Goal: Task Accomplishment & Management: Use online tool/utility

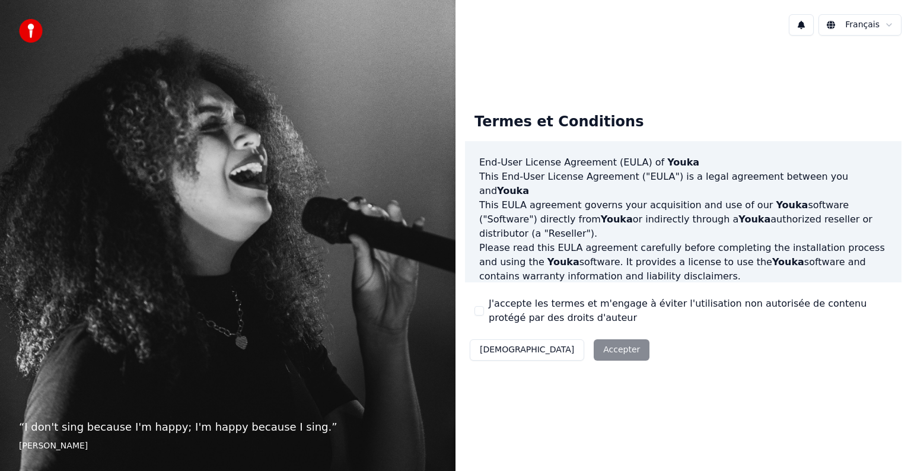
click at [474, 310] on button "J'accepte les termes et m'engage à éviter l'utilisation non autorisée de conten…" at bounding box center [478, 310] width 9 height 9
click at [594, 353] on button "Accepter" at bounding box center [622, 349] width 56 height 21
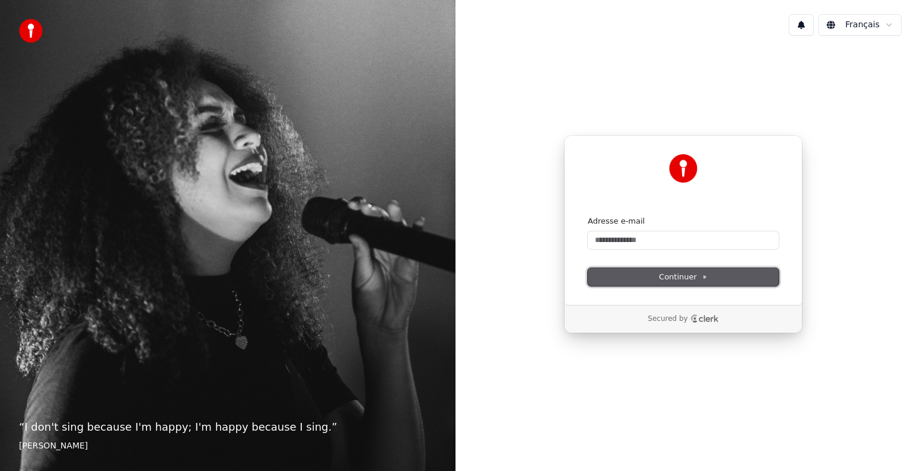
click at [621, 278] on button "Continuer" at bounding box center [683, 277] width 191 height 18
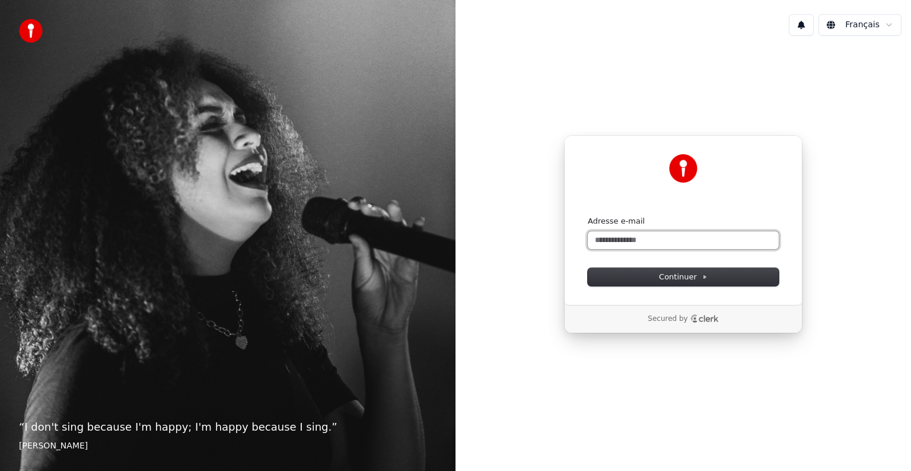
click at [605, 232] on input "Adresse e-mail" at bounding box center [683, 240] width 191 height 18
click at [621, 277] on button "Continuer" at bounding box center [683, 277] width 191 height 18
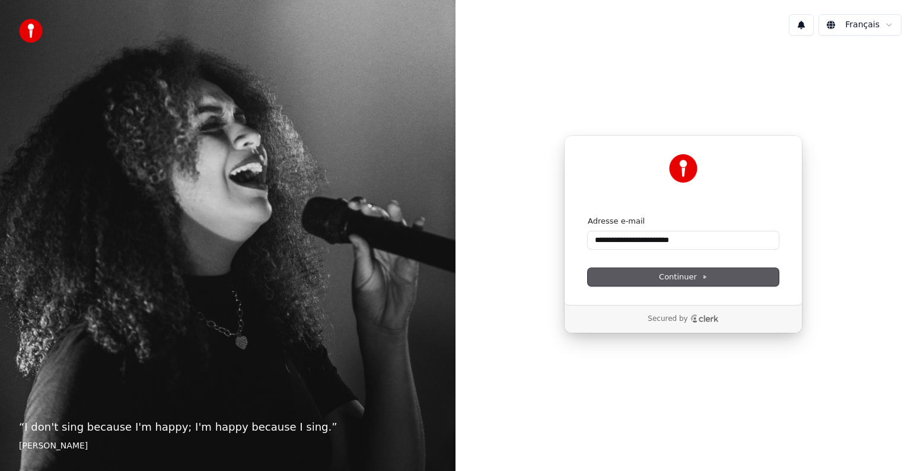
type input "**********"
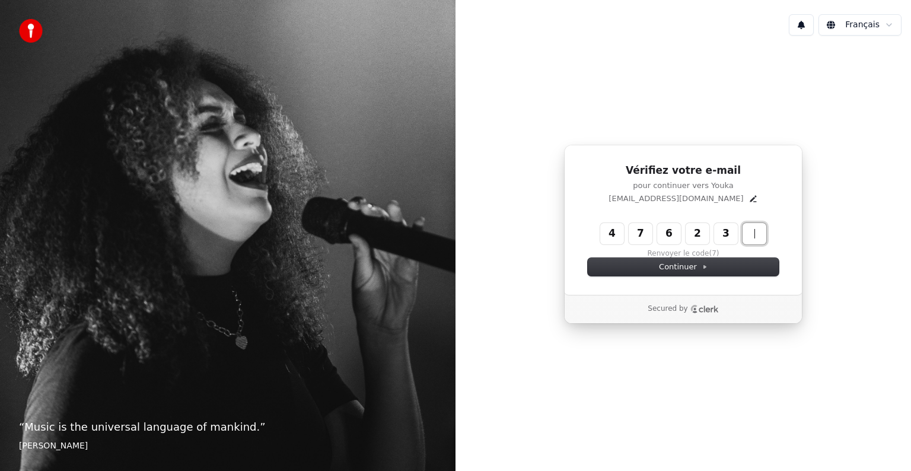
type input "******"
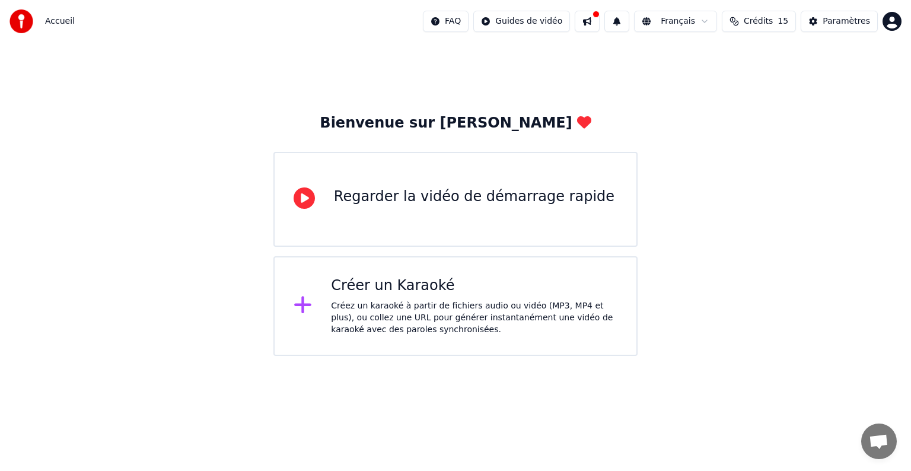
click at [458, 176] on div "Regarder la vidéo de démarrage rapide" at bounding box center [455, 199] width 364 height 95
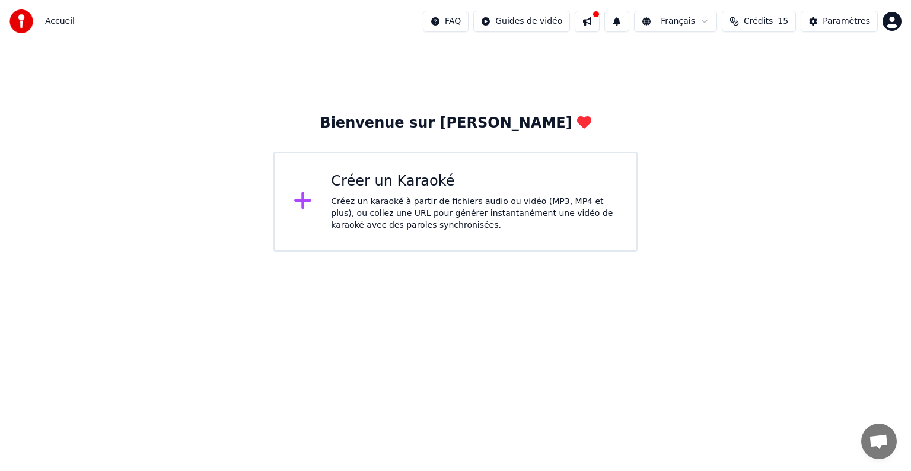
click at [480, 192] on div "Créer un Karaoké Créez un karaoké à partir de fichiers audio ou vidéo (MP3, MP4…" at bounding box center [474, 201] width 286 height 59
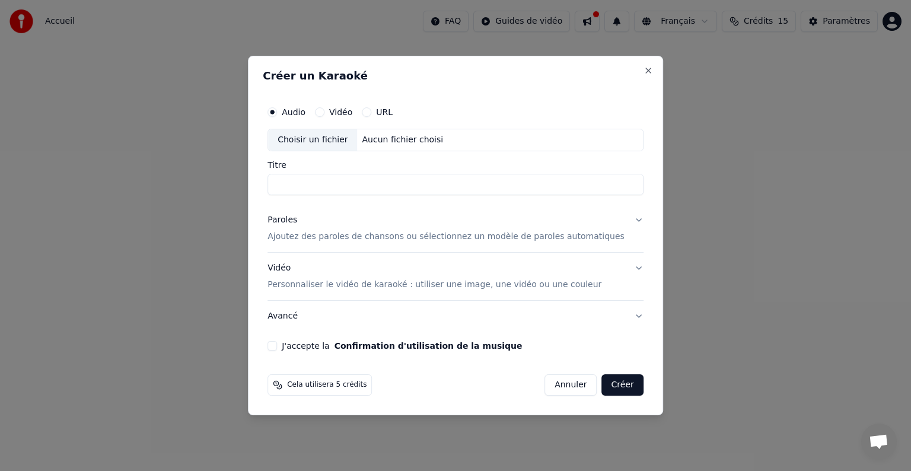
click at [480, 235] on p "Ajoutez des paroles de chansons ou sélectionnez un modèle de paroles automatiqu…" at bounding box center [445, 237] width 357 height 12
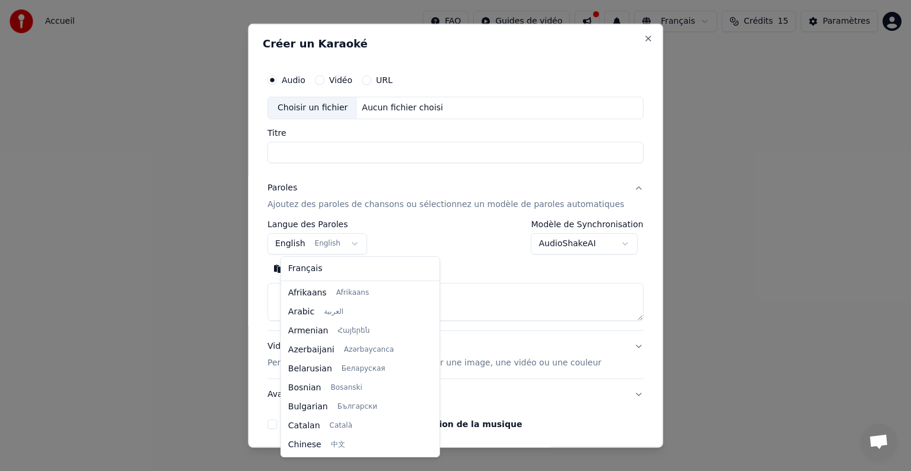
click at [361, 239] on body "**********" at bounding box center [455, 125] width 911 height 251
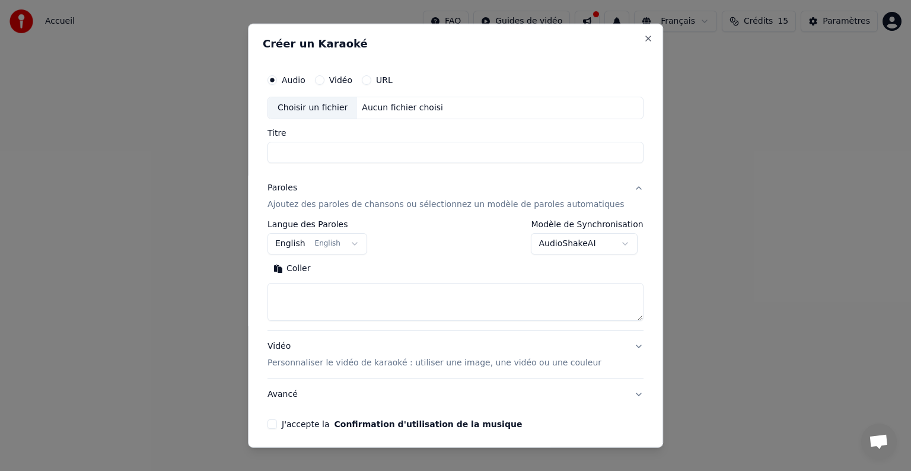
click at [371, 79] on button "URL" at bounding box center [366, 79] width 9 height 9
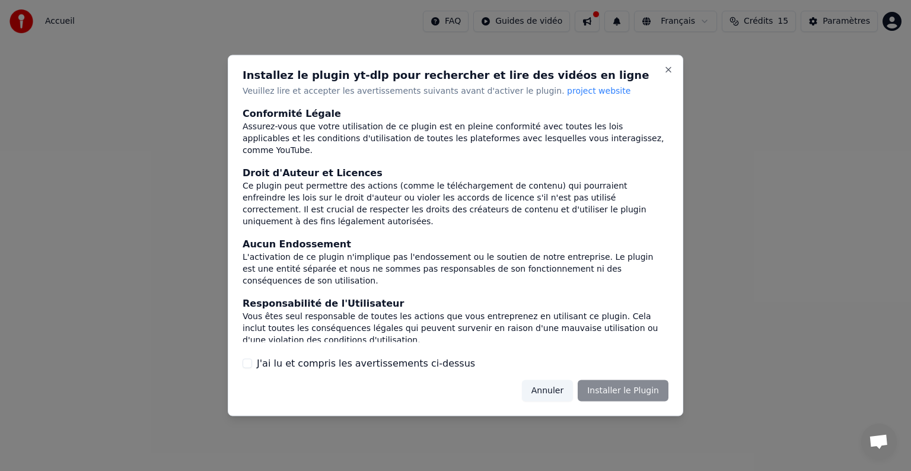
click at [372, 79] on h2 "Installez le plugin yt-dlp pour rechercher et lire des vidéos en ligne" at bounding box center [456, 75] width 426 height 11
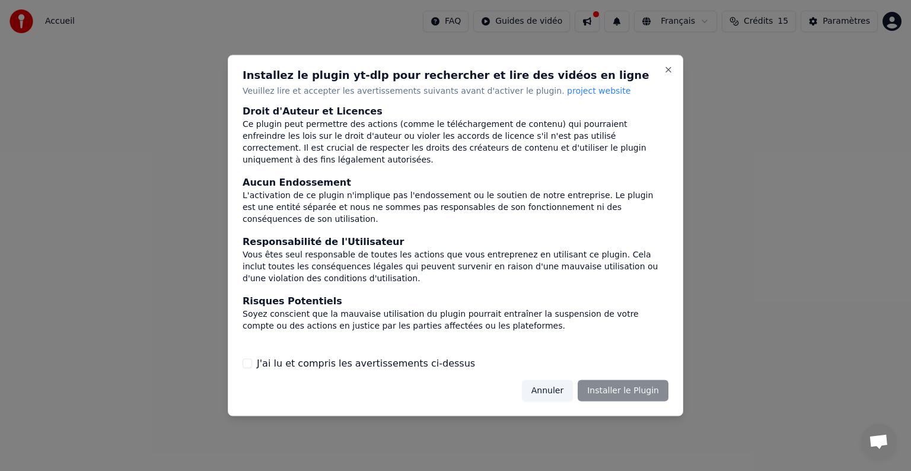
scroll to position [63, 0]
click at [668, 71] on button "Close" at bounding box center [667, 69] width 9 height 9
click at [668, 66] on button "Close" at bounding box center [667, 69] width 9 height 9
click at [665, 69] on button "Close" at bounding box center [667, 69] width 9 height 9
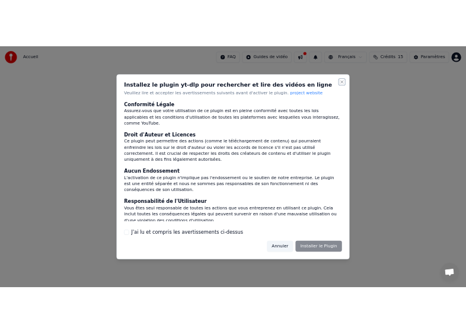
scroll to position [0, 0]
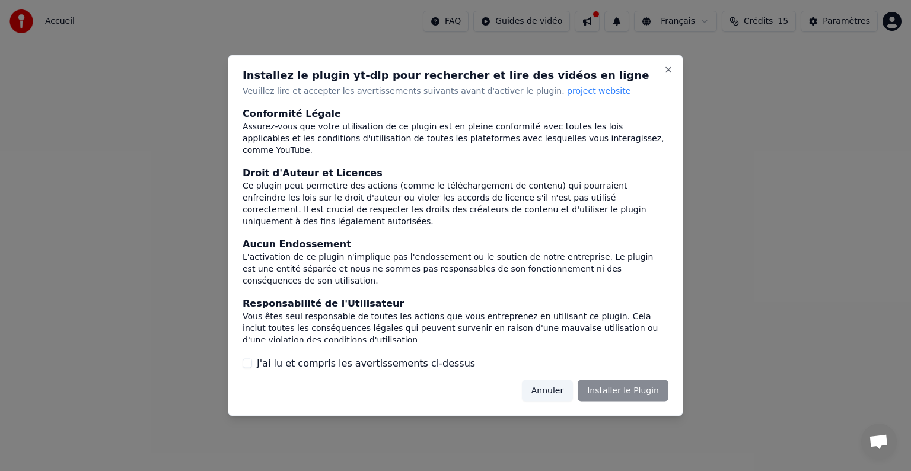
click at [248, 361] on button "J'ai lu et compris les avertissements ci-dessus" at bounding box center [247, 362] width 9 height 9
click at [564, 389] on button "Annuler" at bounding box center [547, 389] width 51 height 21
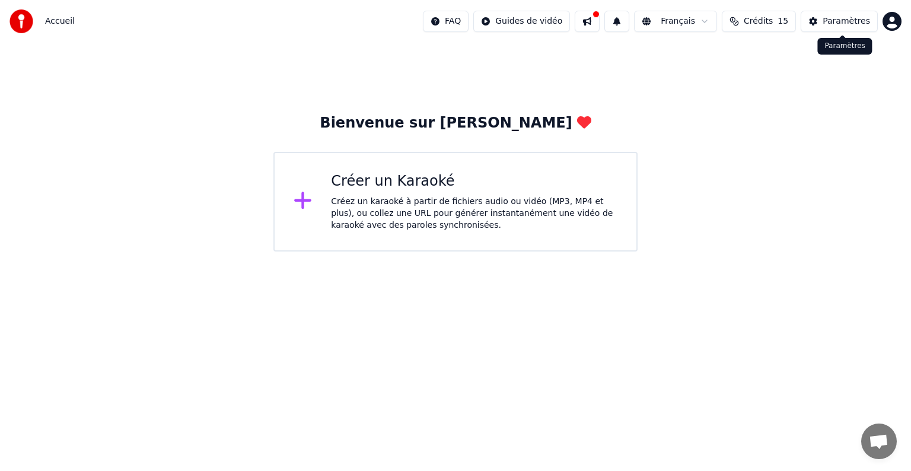
click at [836, 29] on button "Paramètres" at bounding box center [838, 21] width 77 height 21
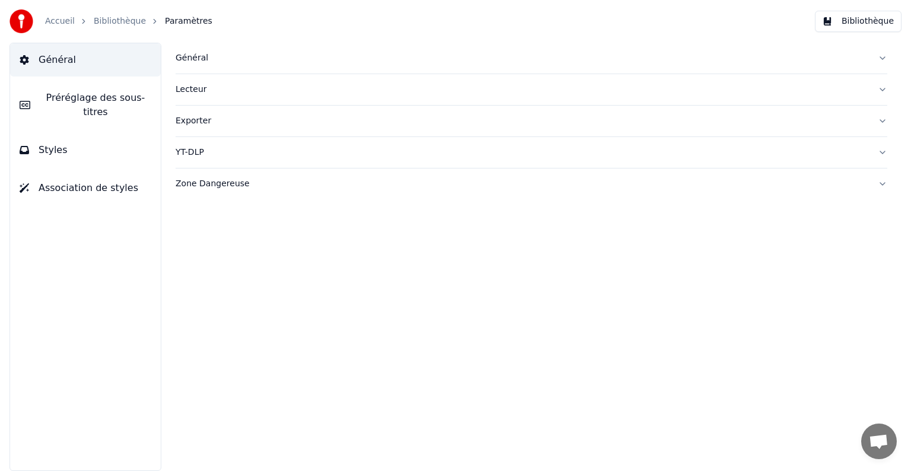
click at [206, 95] on button "Lecteur" at bounding box center [532, 89] width 712 height 31
click at [66, 17] on link "Accueil" at bounding box center [60, 21] width 30 height 12
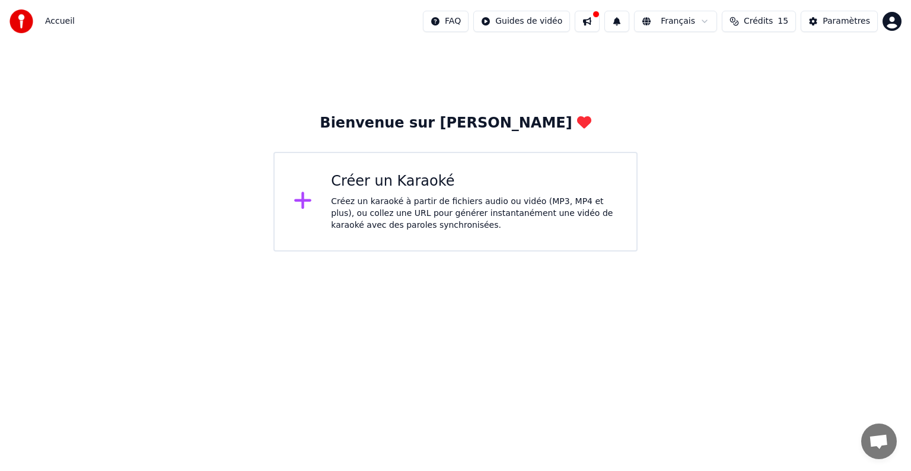
click at [429, 187] on div "Créer un Karaoké" at bounding box center [474, 181] width 286 height 19
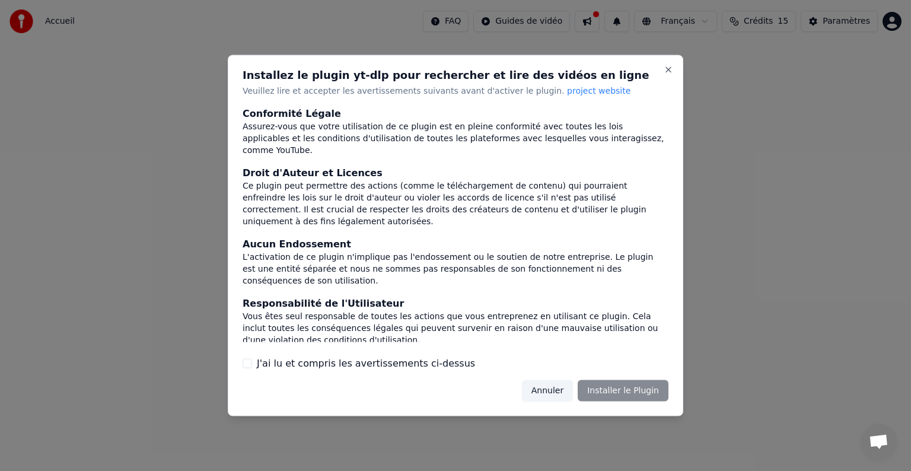
click at [250, 363] on button "J'ai lu et compris les avertissements ci-dessus" at bounding box center [247, 362] width 9 height 9
click at [626, 389] on button "Installer le Plugin" at bounding box center [623, 389] width 91 height 21
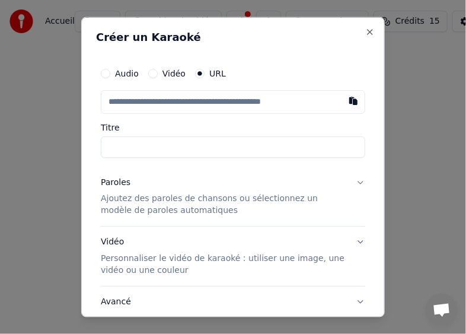
click at [332, 34] on h2 "Créer un Karaoké" at bounding box center [233, 36] width 274 height 11
click at [193, 109] on input "text" at bounding box center [233, 102] width 264 height 24
click at [195, 102] on input "text" at bounding box center [233, 102] width 264 height 24
paste input "**********"
type input "**********"
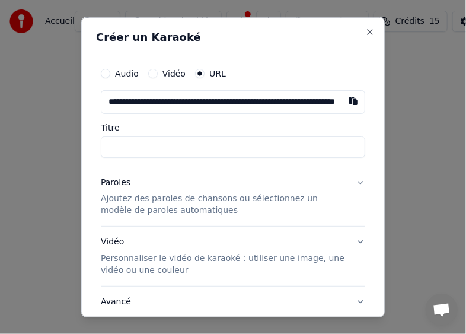
scroll to position [0, 90]
type input "**********"
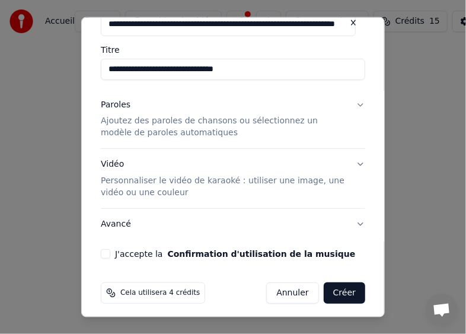
scroll to position [83, 0]
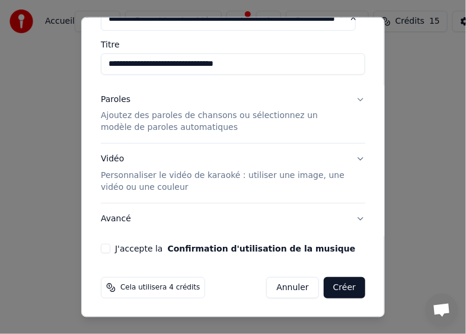
type input "**********"
click at [113, 247] on div "J'accepte la Confirmation d'utilisation de la musique" at bounding box center [233, 248] width 264 height 9
click at [110, 247] on button "J'accepte la Confirmation d'utilisation de la musique" at bounding box center [105, 248] width 9 height 9
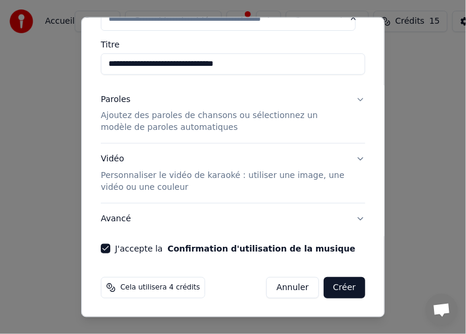
click at [339, 284] on button "Créer" at bounding box center [345, 287] width 42 height 21
type input "**********"
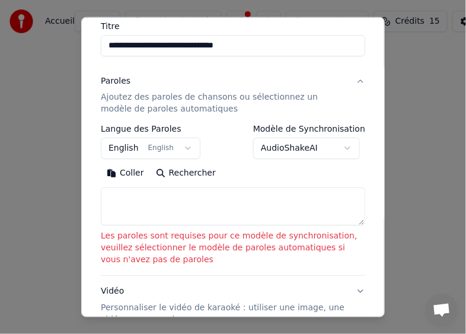
scroll to position [130, 0]
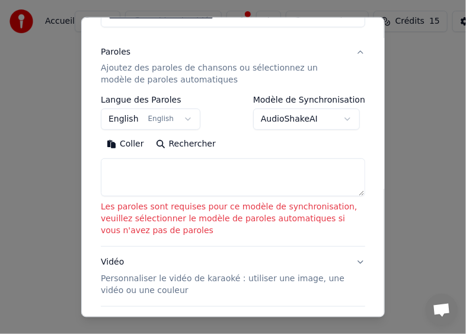
click at [190, 171] on textarea at bounding box center [233, 177] width 264 height 38
click at [183, 146] on button "Rechercher" at bounding box center [186, 144] width 72 height 19
type textarea "**********"
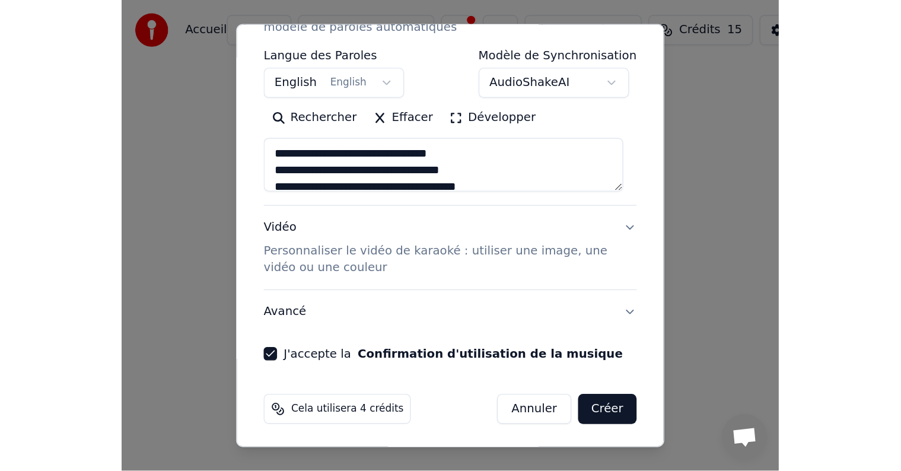
scroll to position [193, 0]
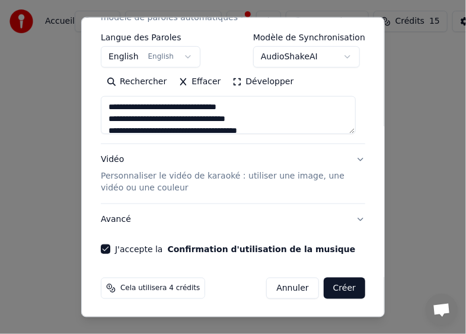
click at [330, 287] on button "Créer" at bounding box center [345, 287] width 42 height 21
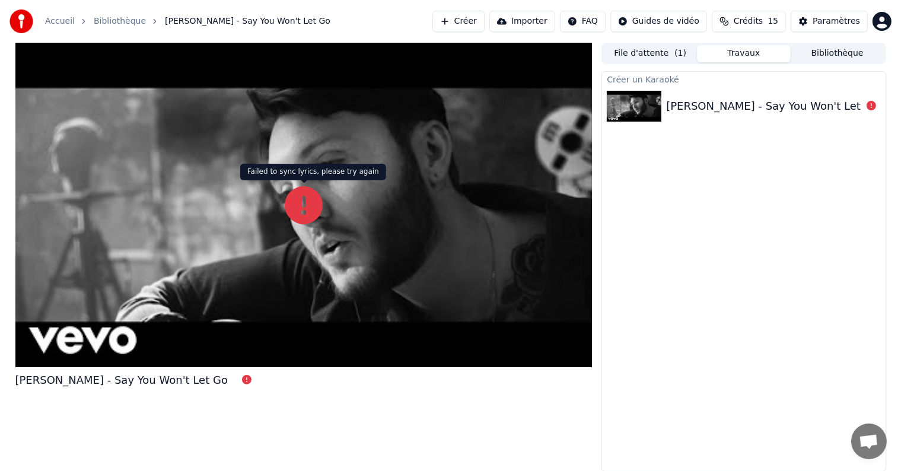
click at [302, 212] on icon at bounding box center [304, 205] width 38 height 38
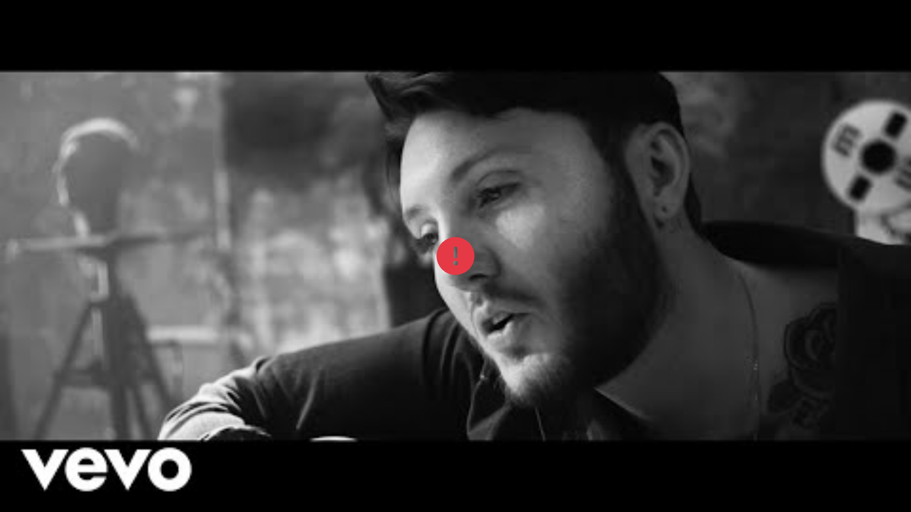
click at [493, 218] on div at bounding box center [455, 256] width 911 height 512
drag, startPoint x: 493, startPoint y: 218, endPoint x: 493, endPoint y: 205, distance: 13.6
click at [493, 218] on div at bounding box center [455, 256] width 911 height 512
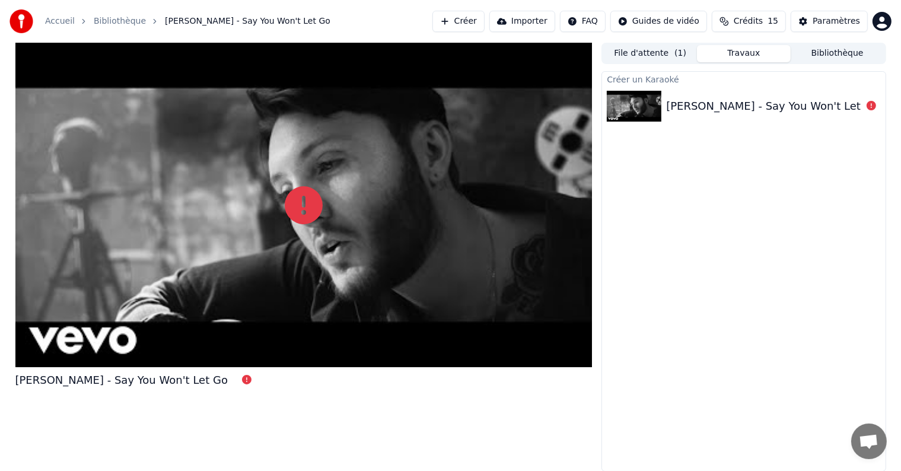
click at [795, 101] on div "James Arthur - Say You Won't Let Go" at bounding box center [772, 106] width 212 height 17
click at [72, 358] on div at bounding box center [303, 205] width 577 height 324
click at [736, 119] on div "James Arthur - Say You Won't Let Go" at bounding box center [743, 106] width 283 height 40
